Goal: Transaction & Acquisition: Download file/media

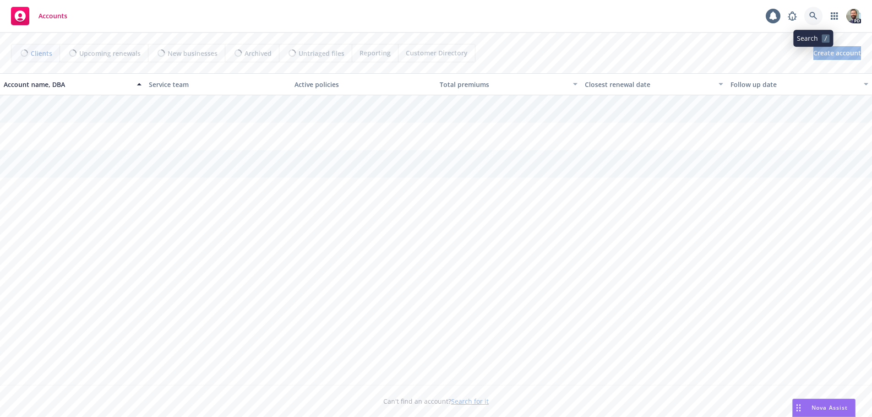
click at [814, 16] on icon at bounding box center [813, 16] width 8 height 8
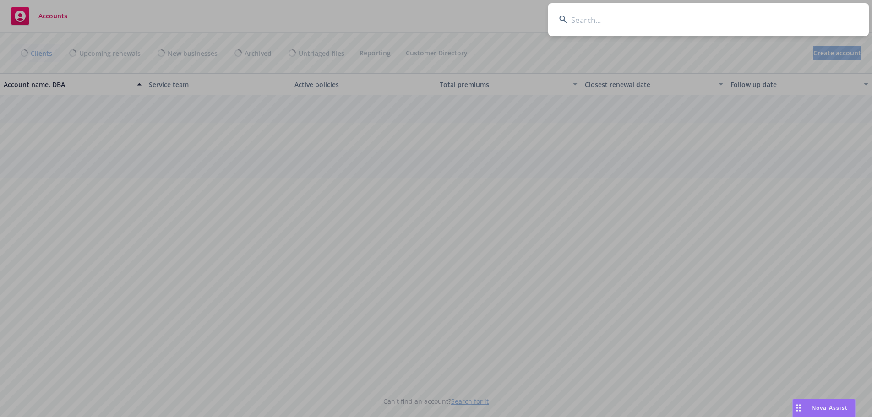
click at [774, 22] on input at bounding box center [708, 19] width 321 height 33
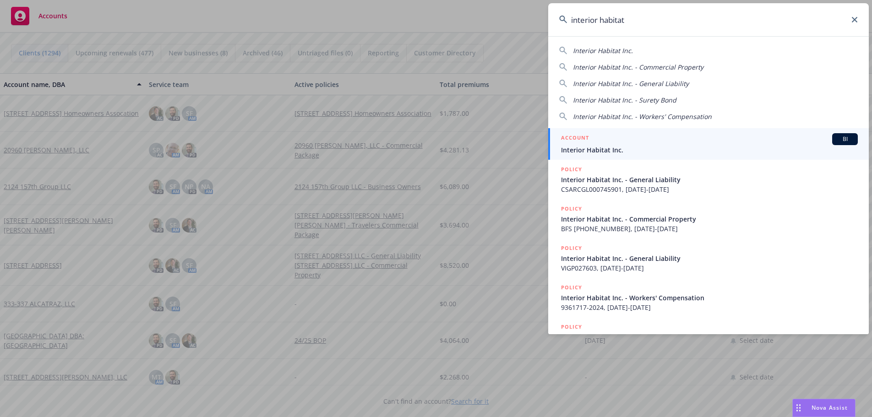
type input "interior habitat"
click at [585, 151] on span "Interior Habitat Inc." at bounding box center [709, 150] width 297 height 10
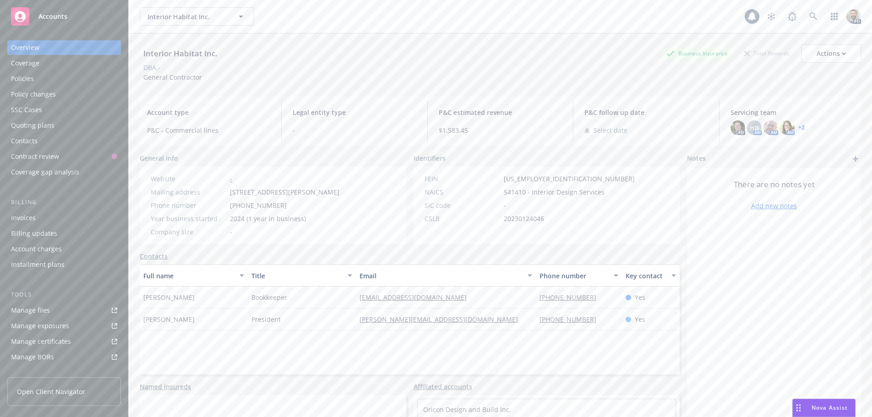
click at [16, 76] on div "Policies" at bounding box center [22, 78] width 23 height 15
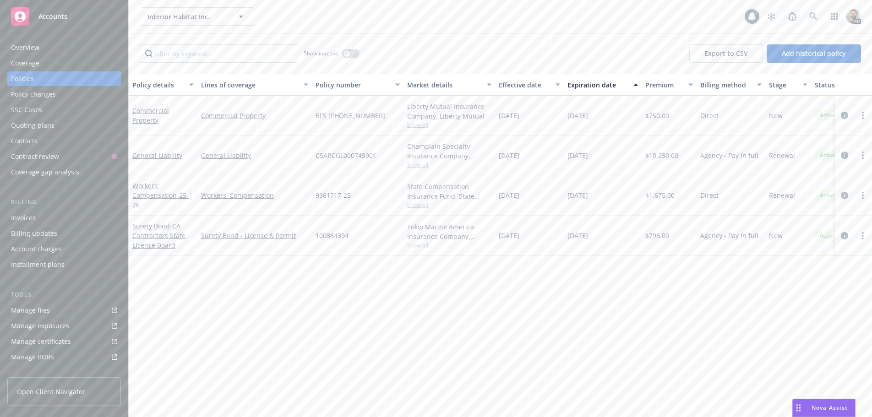
drag, startPoint x: 497, startPoint y: 195, endPoint x: 602, endPoint y: 199, distance: 105.0
click at [602, 199] on div "Workers' Compensation - 25-26 Workers' Compensation 9361717-25 State Compensati…" at bounding box center [571, 195] width 884 height 40
copy div "[DATE] [DATE]"
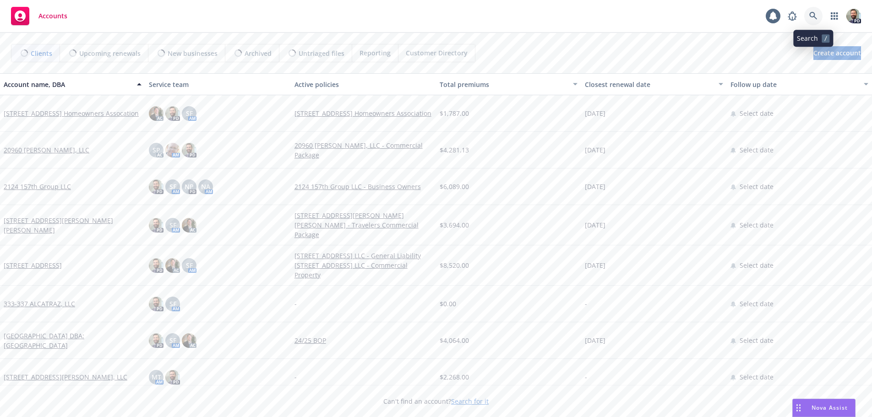
click at [809, 13] on icon at bounding box center [813, 16] width 8 height 8
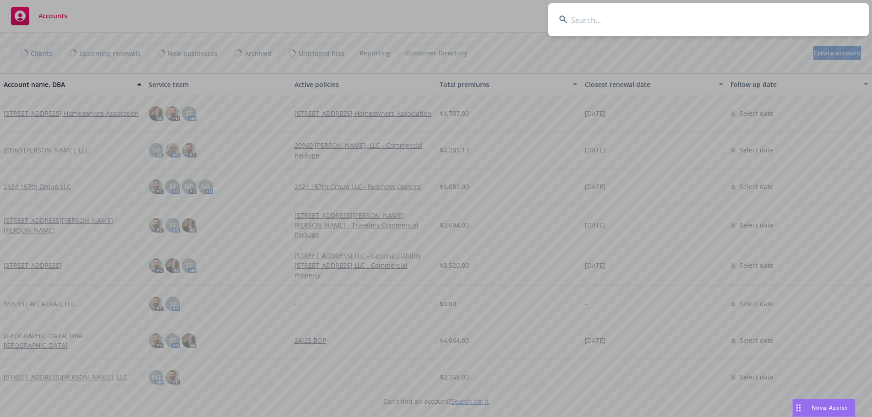
click at [770, 19] on input at bounding box center [708, 19] width 321 height 33
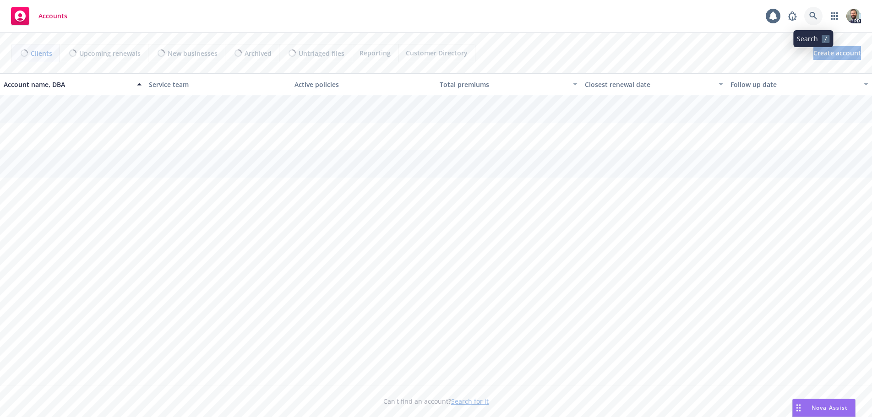
click at [812, 13] on icon at bounding box center [813, 16] width 8 height 8
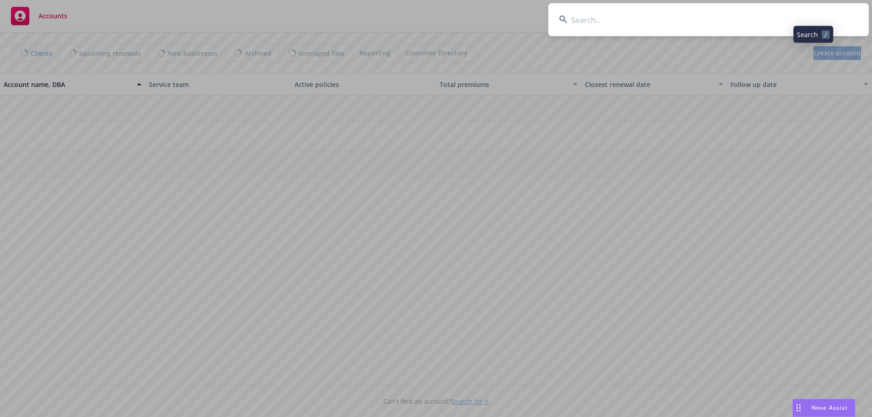
click at [789, 16] on input at bounding box center [708, 19] width 321 height 33
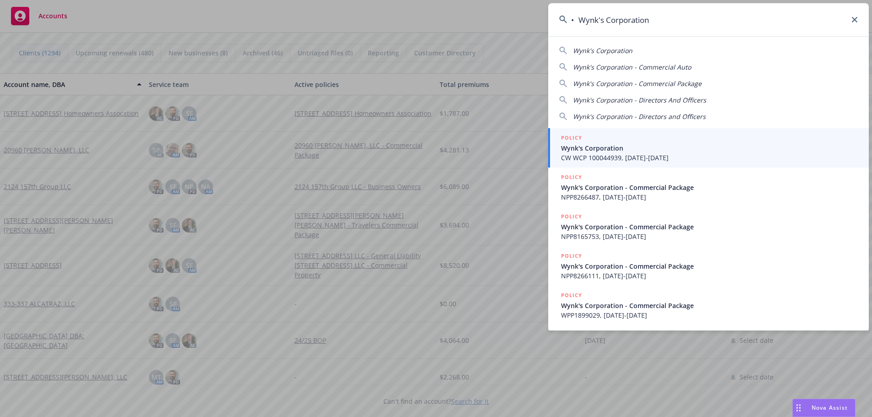
type input "• Wynk's Corporation"
click at [595, 148] on span "Wynk's Corporation" at bounding box center [709, 148] width 297 height 10
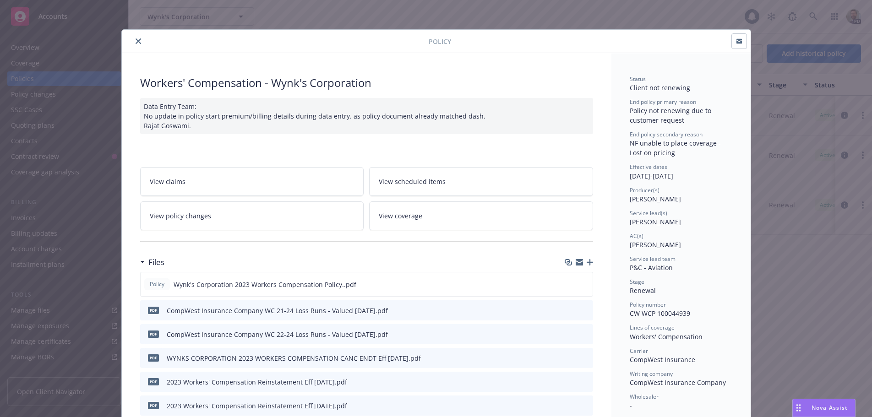
click at [136, 40] on icon "close" at bounding box center [138, 40] width 5 height 5
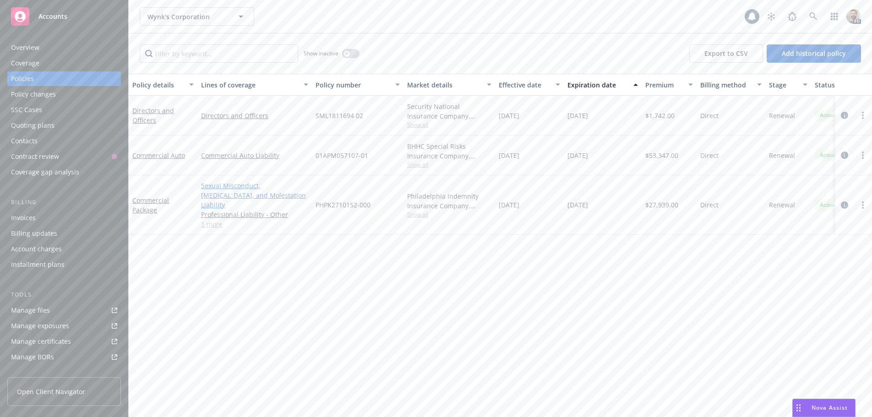
click at [226, 186] on link "Sexual Misconduct, Physical Abuse, and Molestation Liability" at bounding box center [254, 195] width 107 height 29
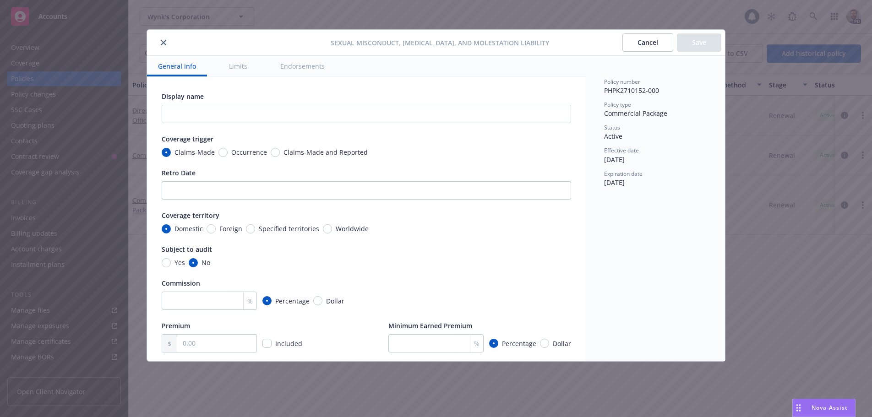
click at [161, 40] on icon "close" at bounding box center [163, 42] width 5 height 5
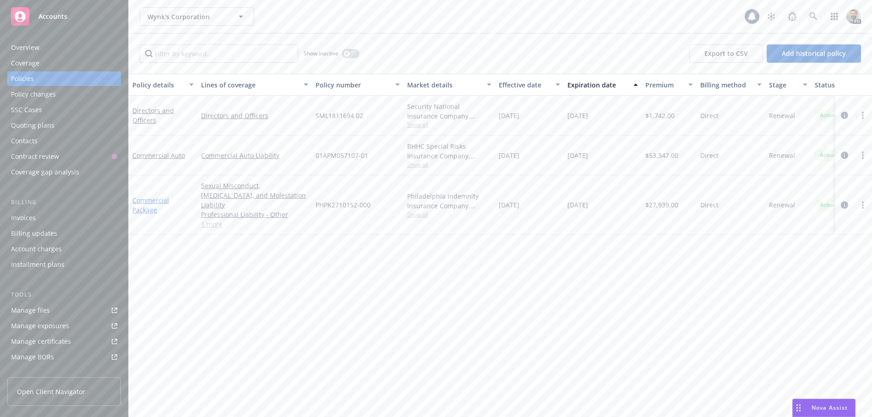
click at [151, 196] on link "Commercial Package" at bounding box center [150, 205] width 37 height 18
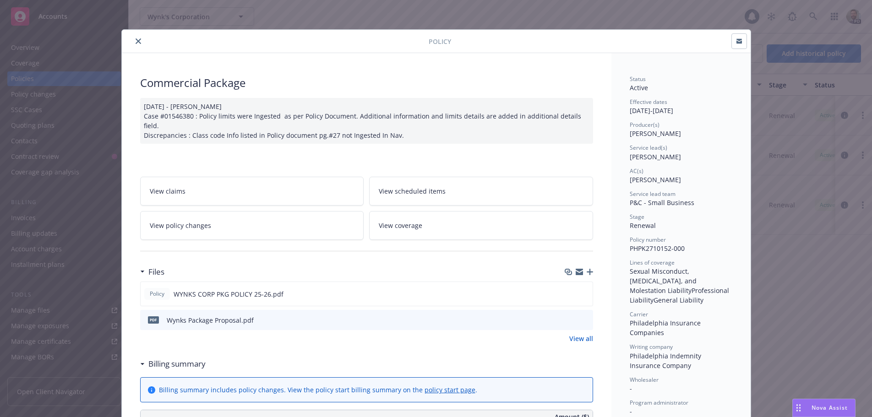
scroll to position [92, 0]
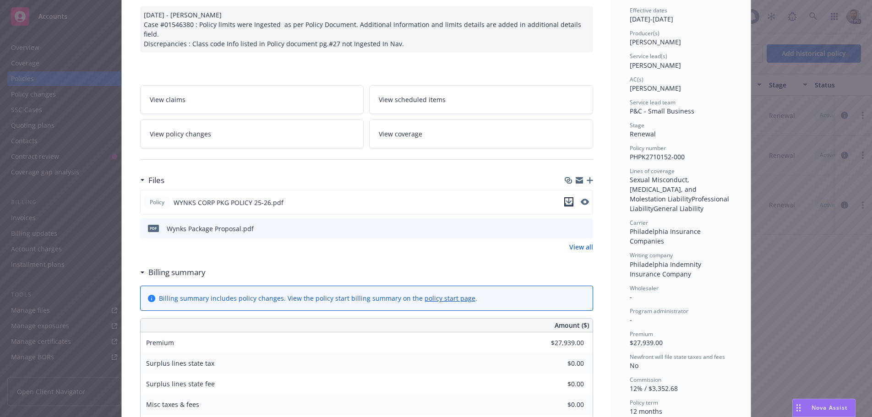
click at [566, 198] on icon "download file" at bounding box center [569, 200] width 6 height 5
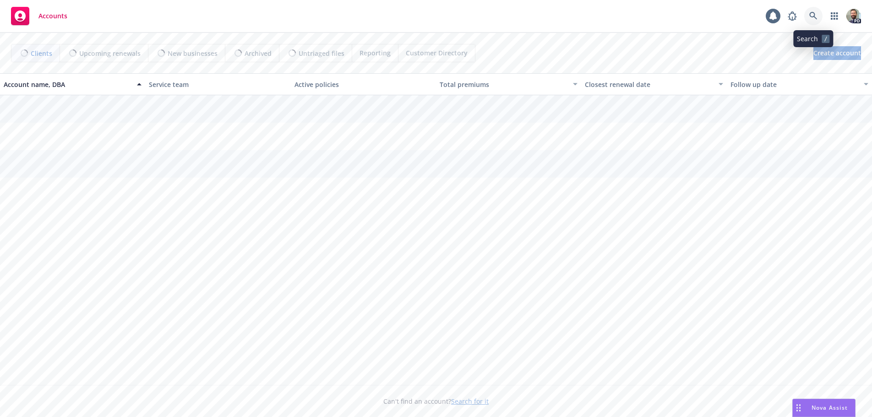
click at [812, 17] on icon at bounding box center [813, 16] width 8 height 8
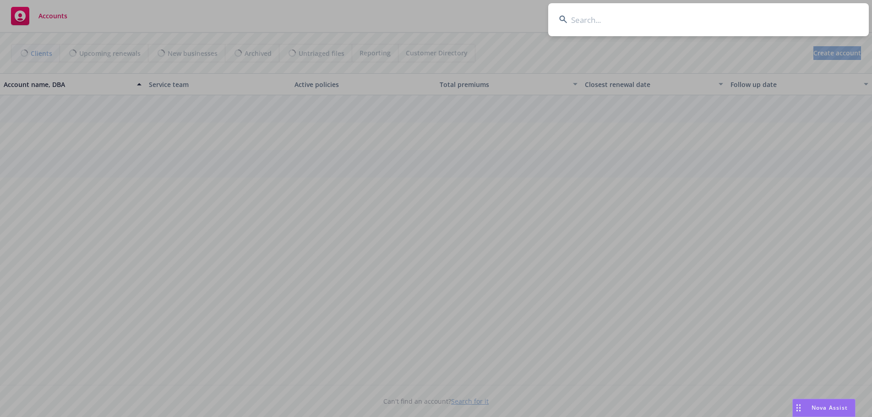
click at [781, 19] on input at bounding box center [708, 19] width 321 height 33
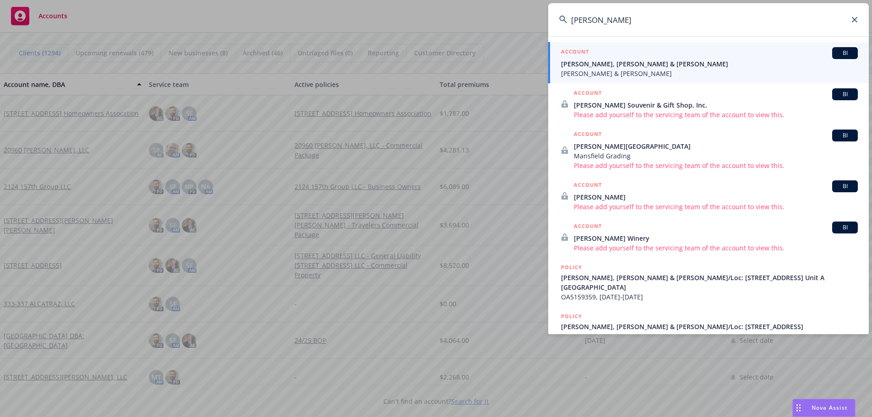
type input "[PERSON_NAME]"
click at [598, 67] on span "[PERSON_NAME], [PERSON_NAME] & [PERSON_NAME]" at bounding box center [709, 64] width 297 height 10
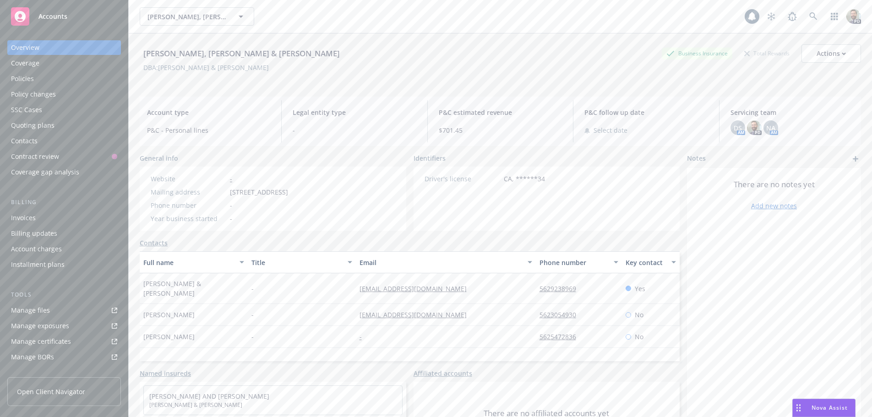
drag, startPoint x: 28, startPoint y: 79, endPoint x: 62, endPoint y: 78, distance: 33.9
click at [28, 79] on div "Policies" at bounding box center [22, 78] width 23 height 15
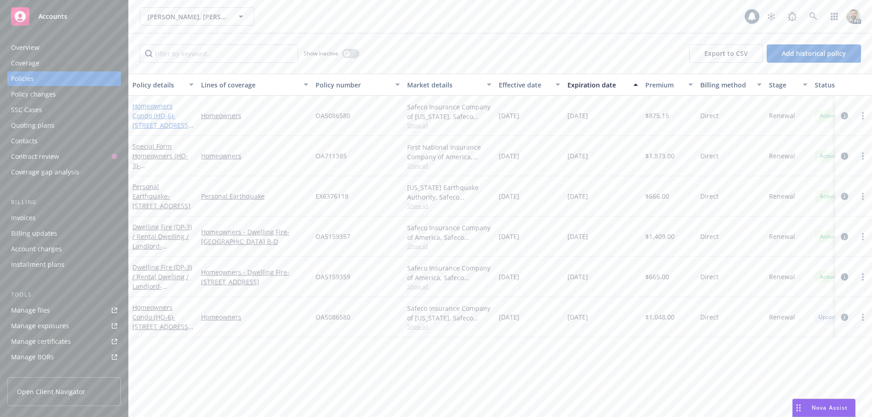
click at [154, 106] on link "Homeowners Condo (HO-6) - [STREET_ADDRESS][PERSON_NAME]" at bounding box center [161, 121] width 58 height 38
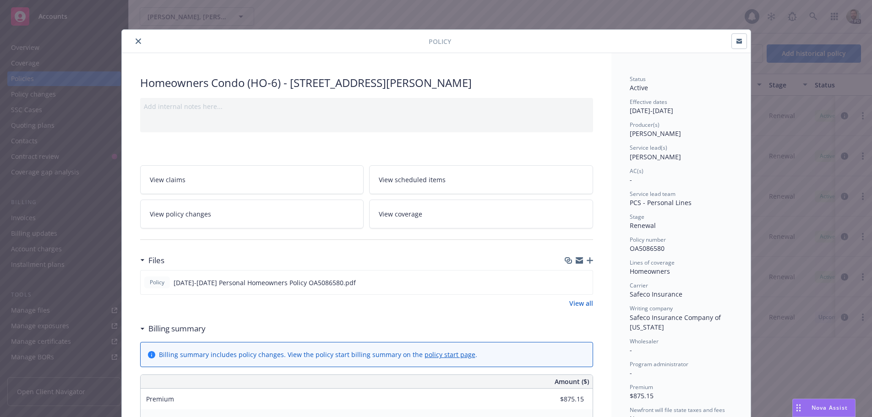
click at [136, 40] on icon "close" at bounding box center [138, 40] width 5 height 5
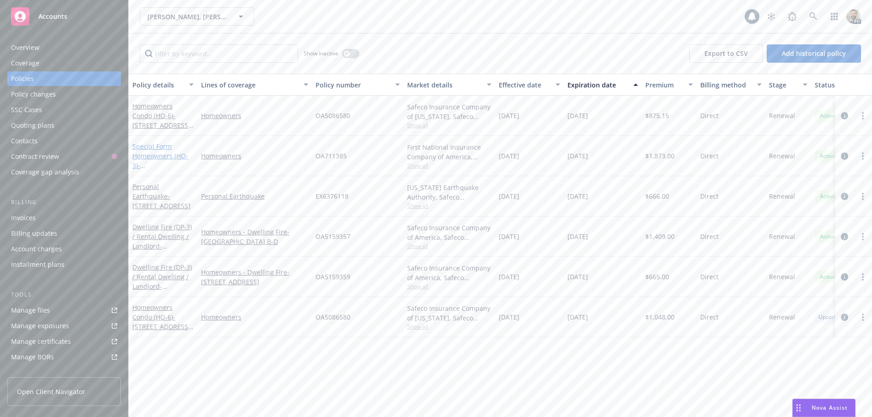
click at [147, 146] on link "Special Form Homeowners (HO-3) - [STREET_ADDRESS]" at bounding box center [161, 161] width 58 height 38
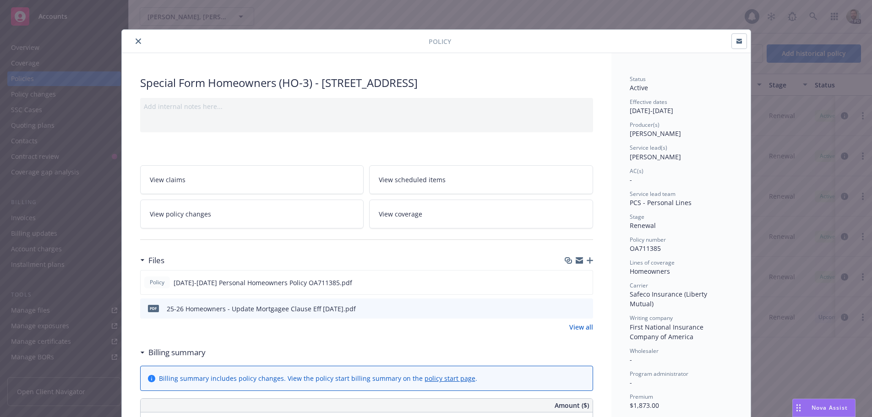
click at [136, 40] on icon "close" at bounding box center [138, 40] width 5 height 5
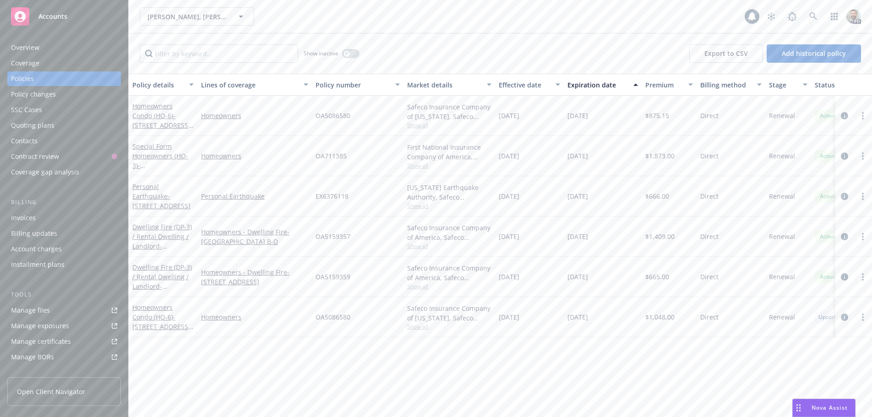
click at [31, 46] on div "Overview" at bounding box center [25, 47] width 28 height 15
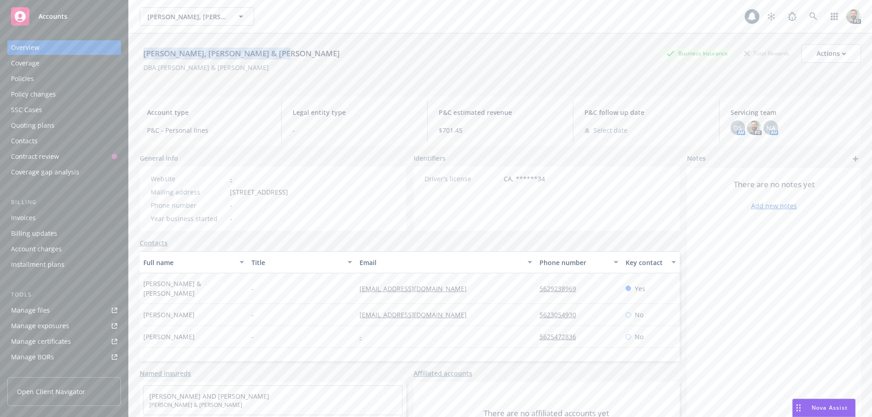
drag, startPoint x: 145, startPoint y: 52, endPoint x: 284, endPoint y: 52, distance: 139.7
click at [284, 52] on div "[PERSON_NAME], [PERSON_NAME] & [PERSON_NAME] Business Insurance Total Rewards A…" at bounding box center [500, 53] width 721 height 18
copy div "[PERSON_NAME], [PERSON_NAME] & [PERSON_NAME]"
click at [31, 78] on div "Policies" at bounding box center [22, 78] width 23 height 15
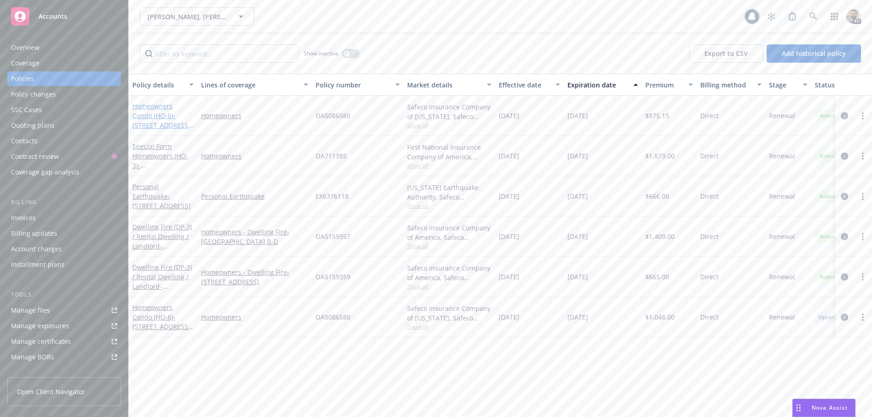
click at [149, 107] on link "Homeowners Condo (HO-6) - [STREET_ADDRESS][PERSON_NAME]" at bounding box center [161, 121] width 58 height 38
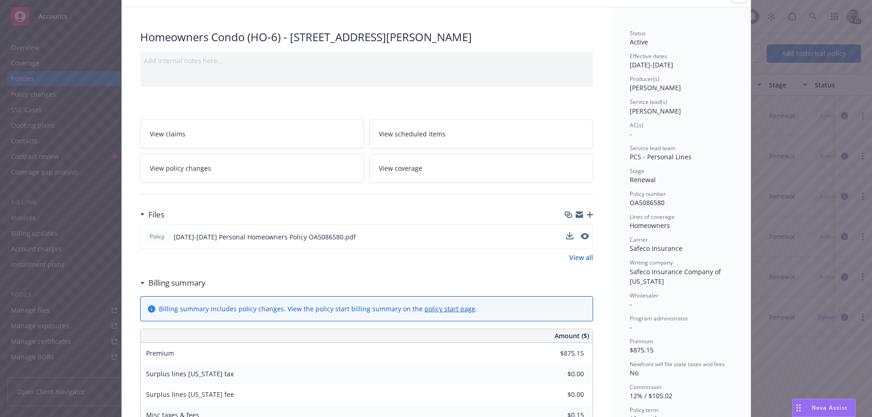
scroll to position [92, 0]
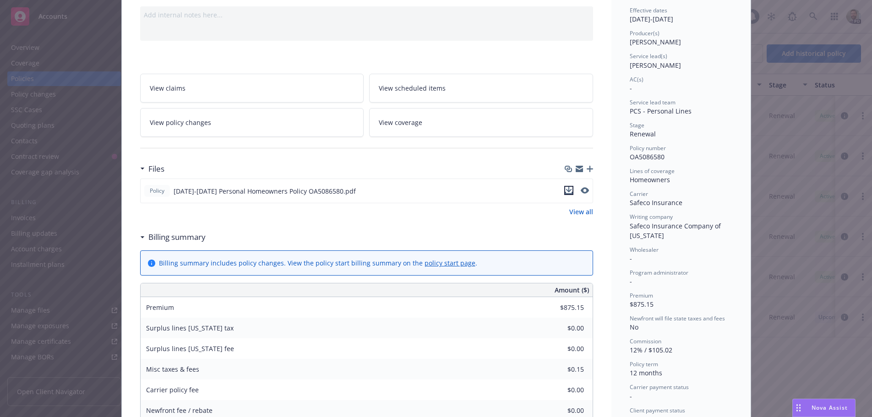
click at [568, 188] on icon "download file" at bounding box center [568, 190] width 7 height 7
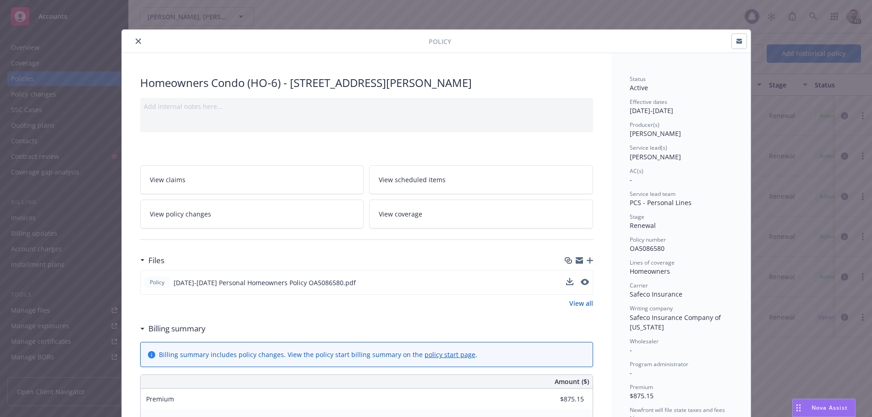
click at [136, 41] on icon "close" at bounding box center [138, 40] width 5 height 5
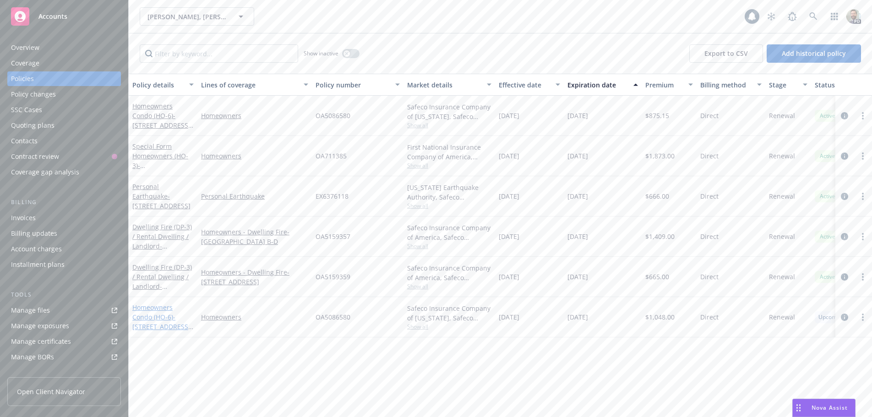
click at [155, 306] on link "Homeowners Condo (HO-6) - [STREET_ADDRESS][PERSON_NAME]" at bounding box center [161, 322] width 58 height 38
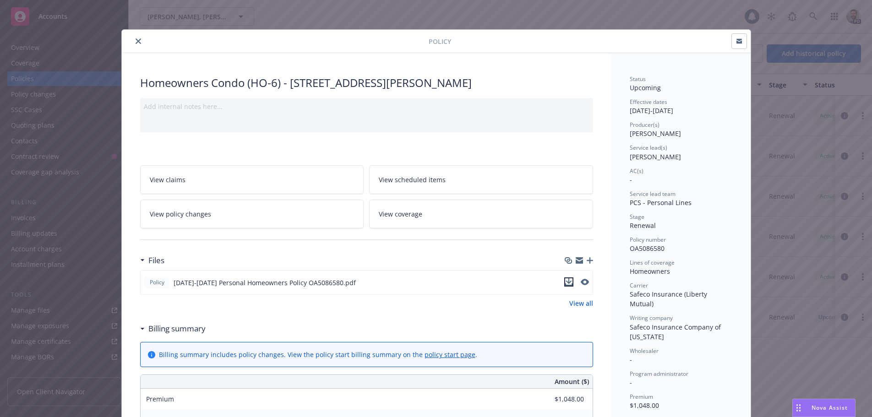
click at [566, 281] on icon "download file" at bounding box center [569, 281] width 6 height 5
click at [136, 40] on icon "close" at bounding box center [138, 40] width 5 height 5
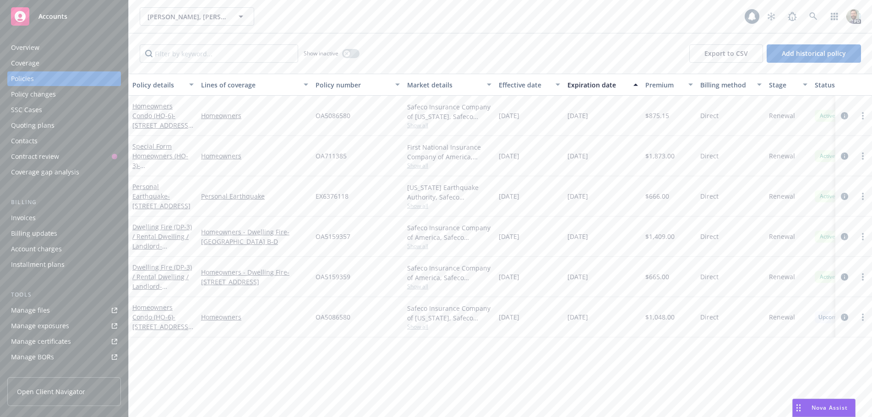
click at [27, 45] on div "Overview" at bounding box center [25, 47] width 28 height 15
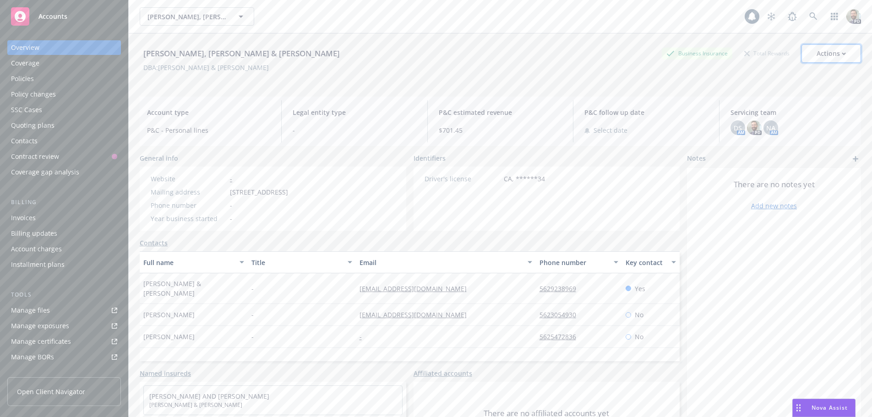
click at [822, 56] on div "Actions" at bounding box center [831, 53] width 29 height 17
click at [755, 97] on link "Edit account summary" at bounding box center [796, 96] width 129 height 18
select select "US"
select select "DRIVERS_LICENSE"
select select "CA"
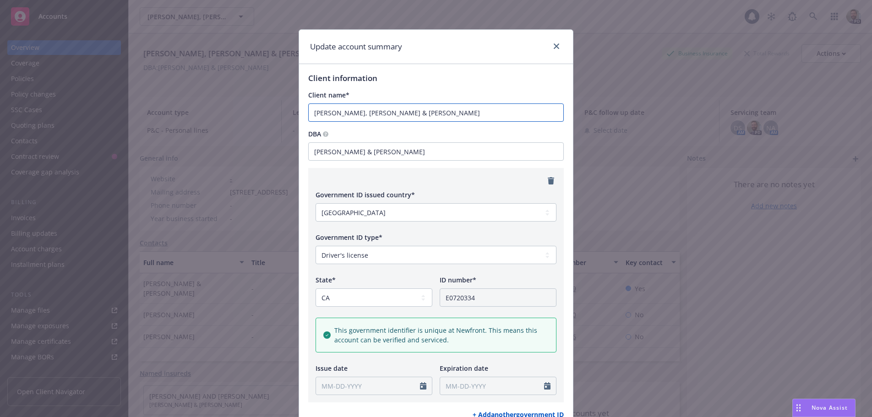
drag, startPoint x: 339, startPoint y: 114, endPoint x: 303, endPoint y: 114, distance: 36.2
click at [303, 114] on div "Client information Client name* [GEOGRAPHIC_DATA], [PERSON_NAME] & [PERSON_NAME…" at bounding box center [436, 324] width 274 height 520
click at [415, 110] on input "[PERSON_NAME] & [PERSON_NAME]" at bounding box center [436, 113] width 256 height 18
type input "[PERSON_NAME]"
drag, startPoint x: 410, startPoint y: 152, endPoint x: 302, endPoint y: 147, distance: 108.2
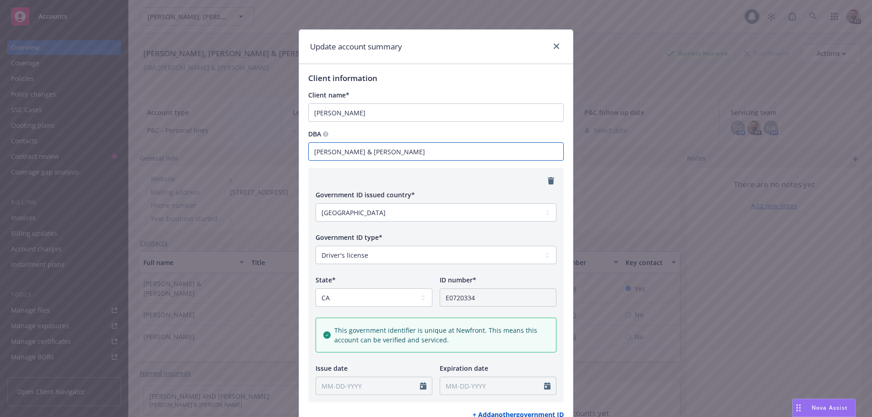
click at [302, 147] on div "Client information Client name* [PERSON_NAME] DBA [PERSON_NAME] & [PERSON_NAME]…" at bounding box center [436, 324] width 274 height 520
click at [437, 76] on h1 "Client information" at bounding box center [436, 78] width 256 height 10
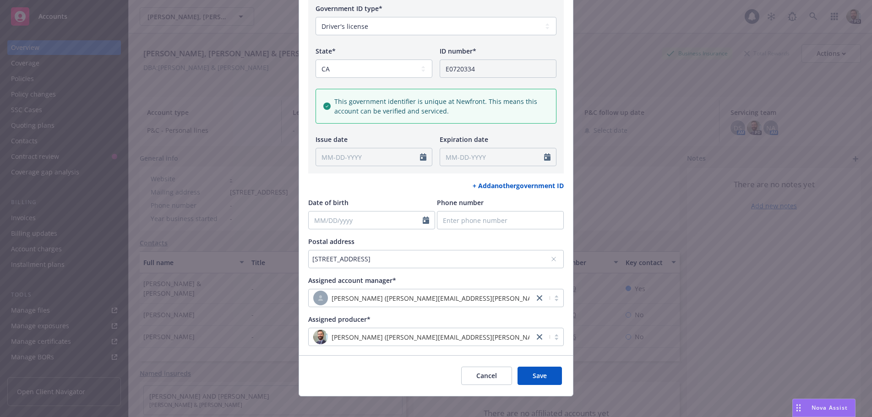
scroll to position [238, 0]
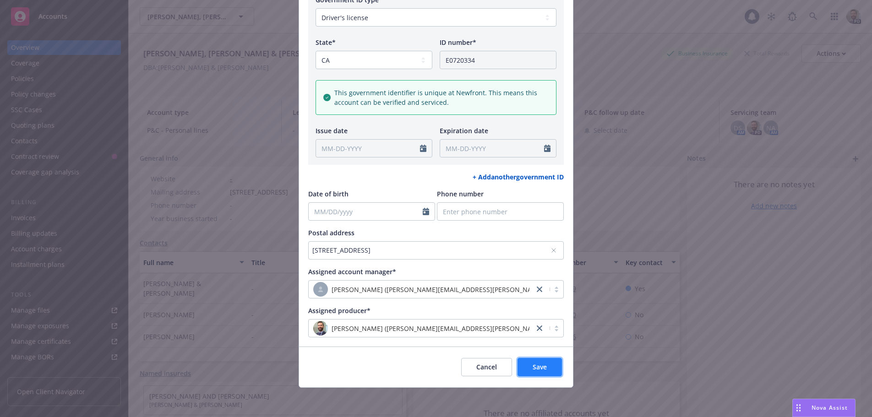
click at [539, 369] on span "Save" at bounding box center [540, 367] width 14 height 9
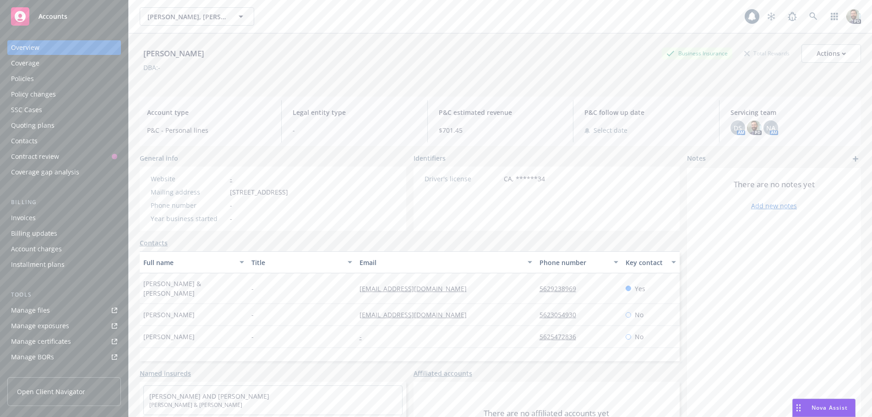
click at [25, 76] on div "Policies" at bounding box center [22, 78] width 23 height 15
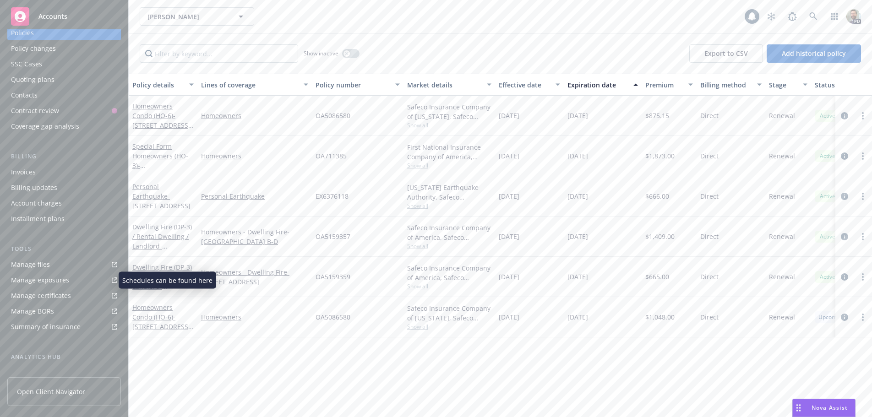
scroll to position [92, 0]
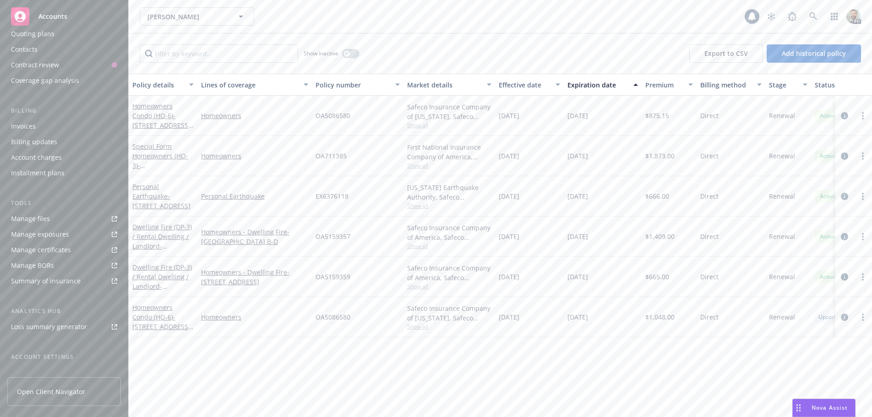
click at [24, 280] on div "Summary of insurance" at bounding box center [46, 281] width 70 height 15
